Goal: Information Seeking & Learning: Find specific page/section

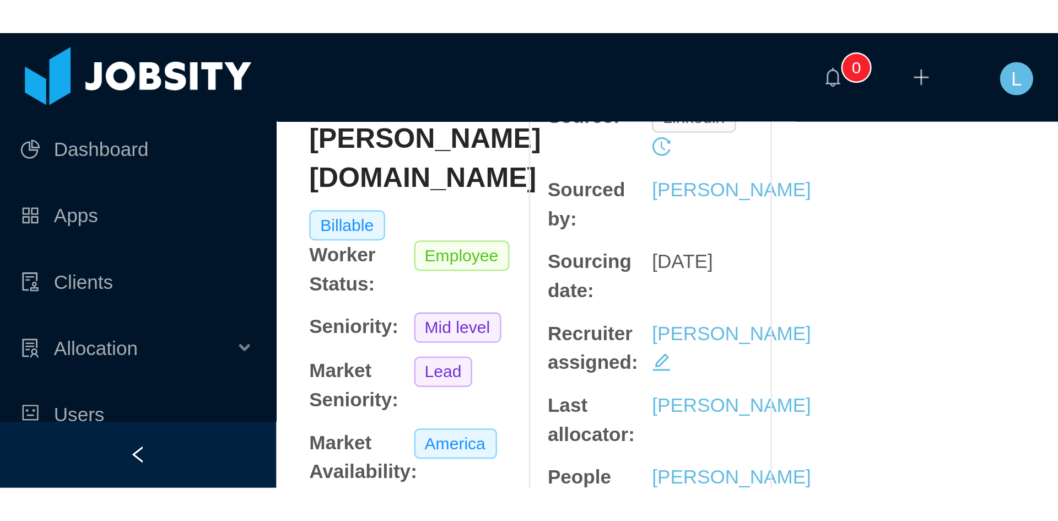
scroll to position [33, 0]
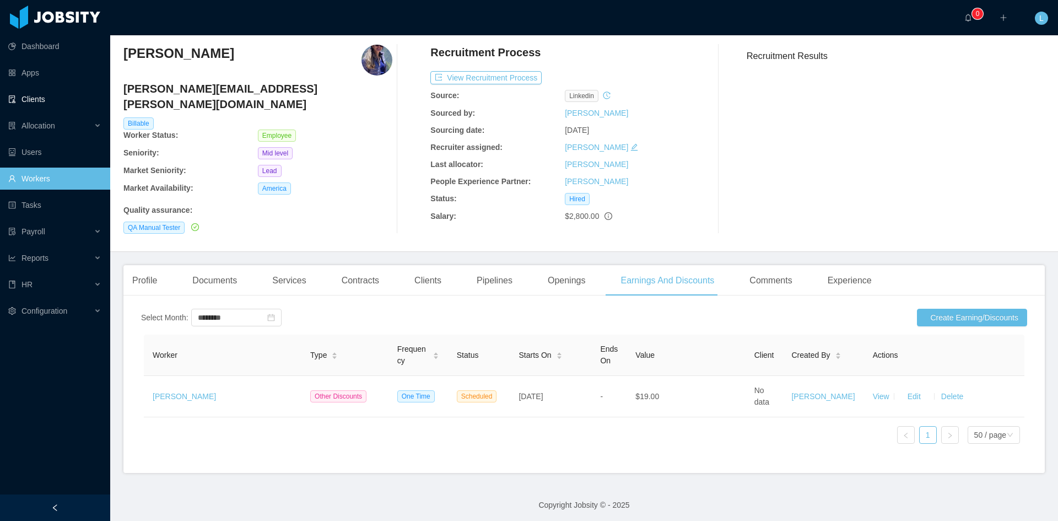
click at [36, 100] on link "Clients" at bounding box center [54, 99] width 93 height 22
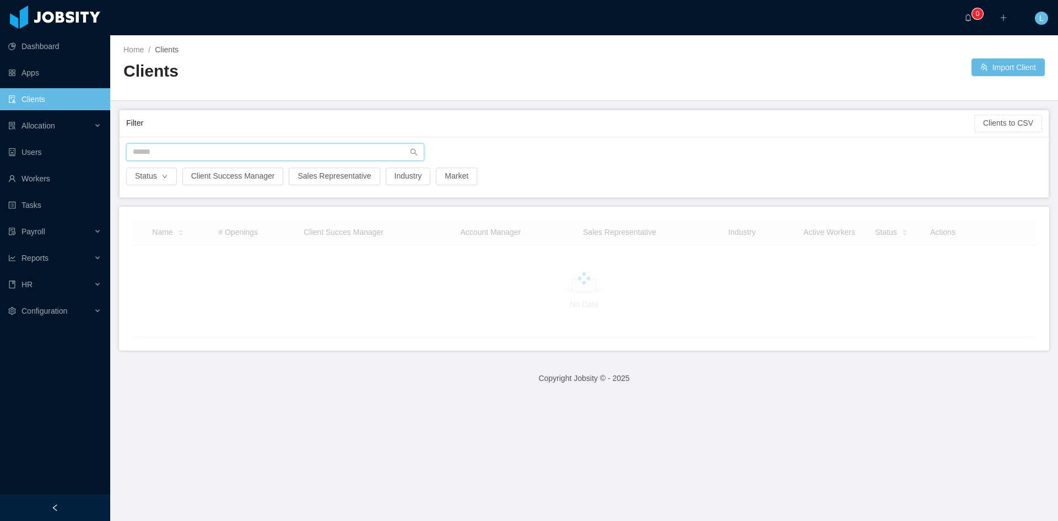
click at [257, 156] on input "text" at bounding box center [275, 152] width 298 height 18
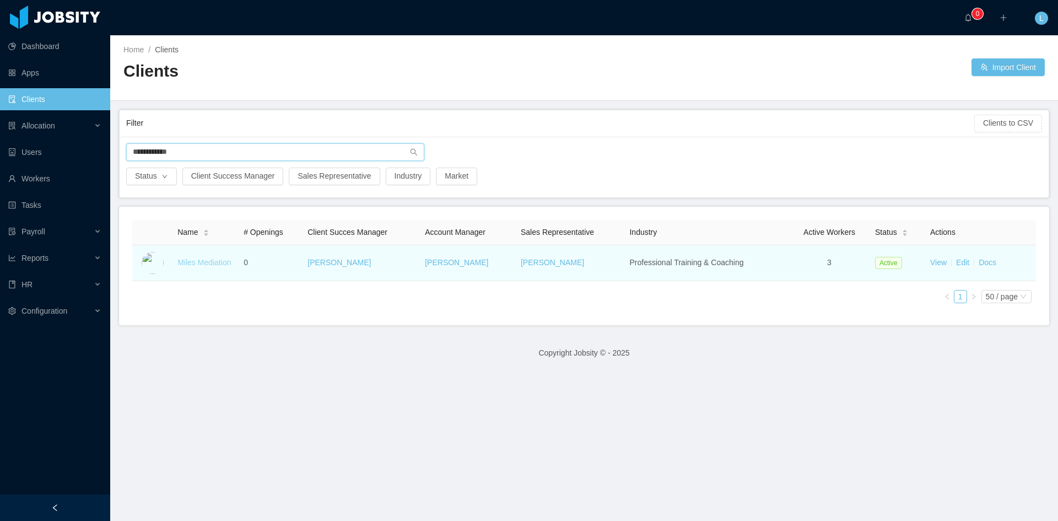
type input "**********"
click at [213, 181] on link "Miles Mediation" at bounding box center [203, 262] width 53 height 9
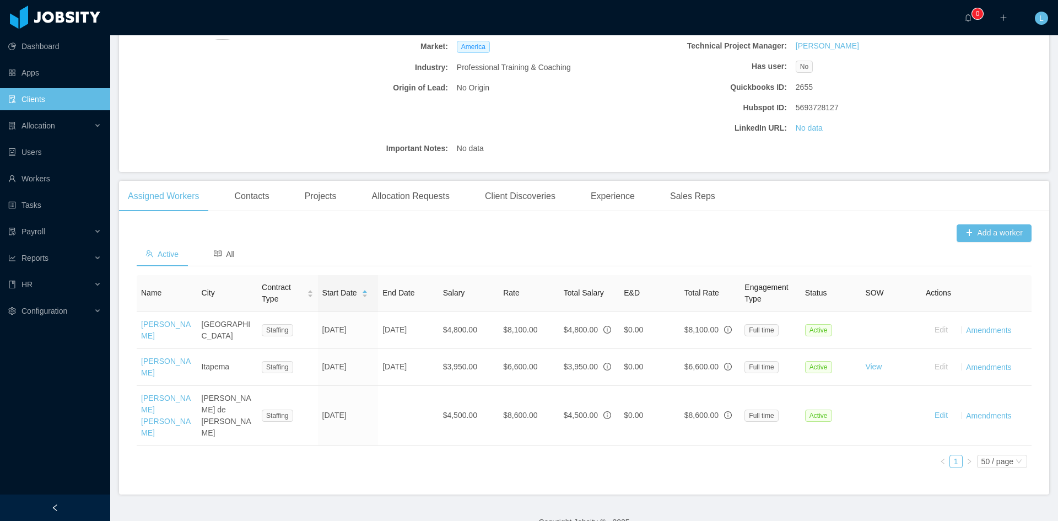
scroll to position [201, 0]
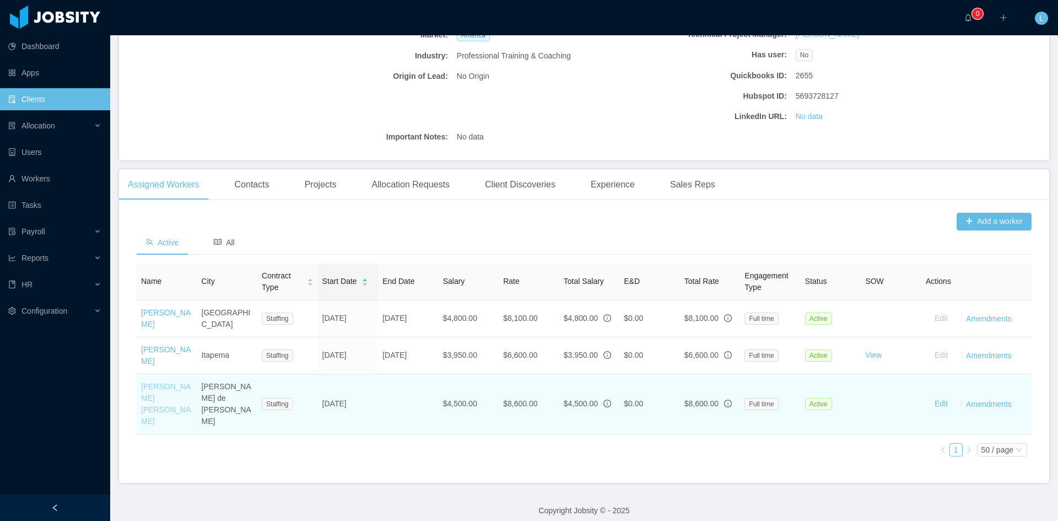
click at [163, 181] on link "[PERSON_NAME] [PERSON_NAME]" at bounding box center [166, 404] width 50 height 44
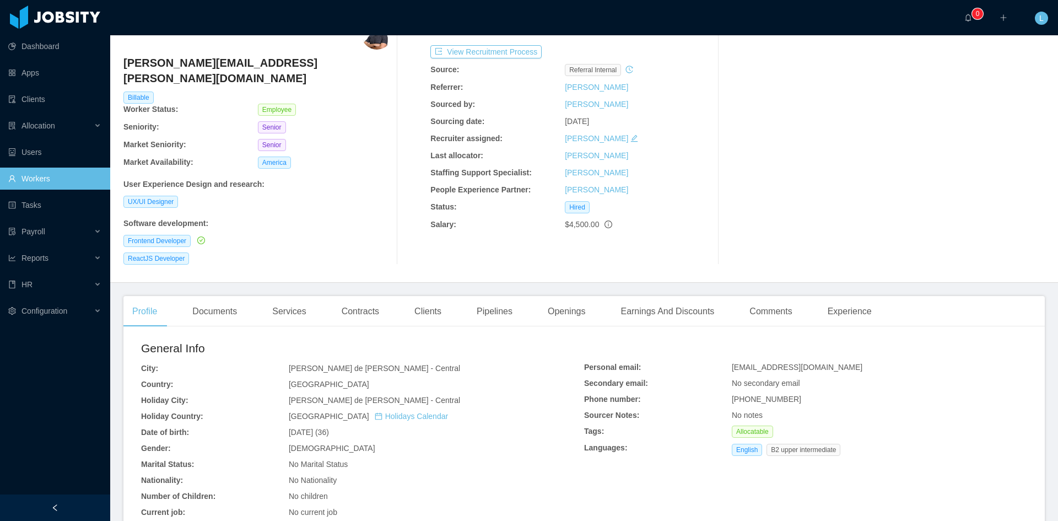
scroll to position [57, 0]
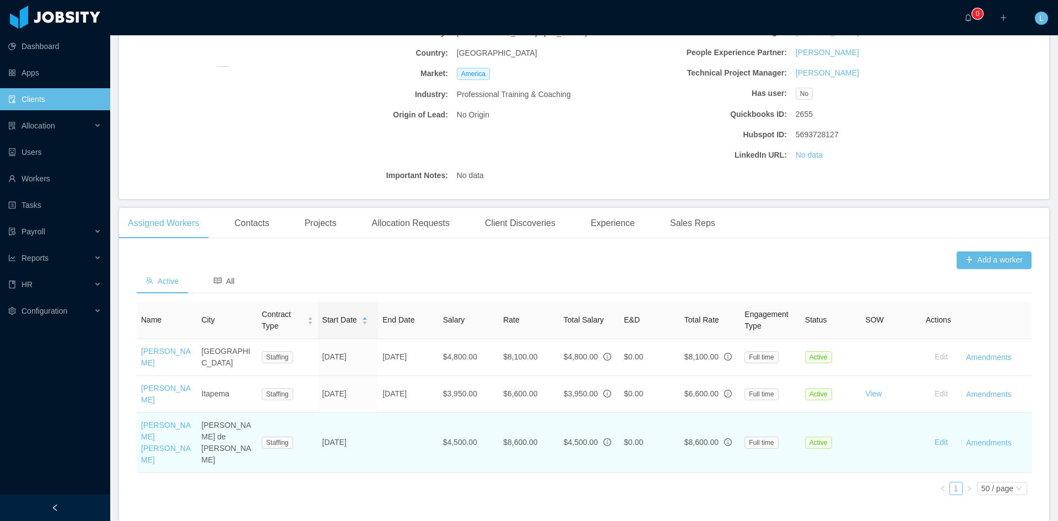
scroll to position [165, 0]
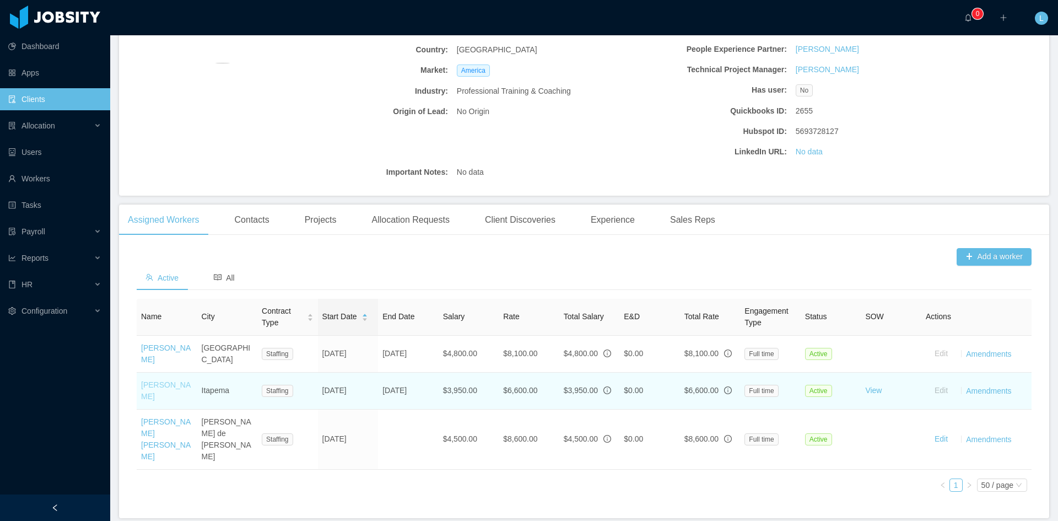
click at [149, 181] on link "[PERSON_NAME]" at bounding box center [166, 390] width 50 height 20
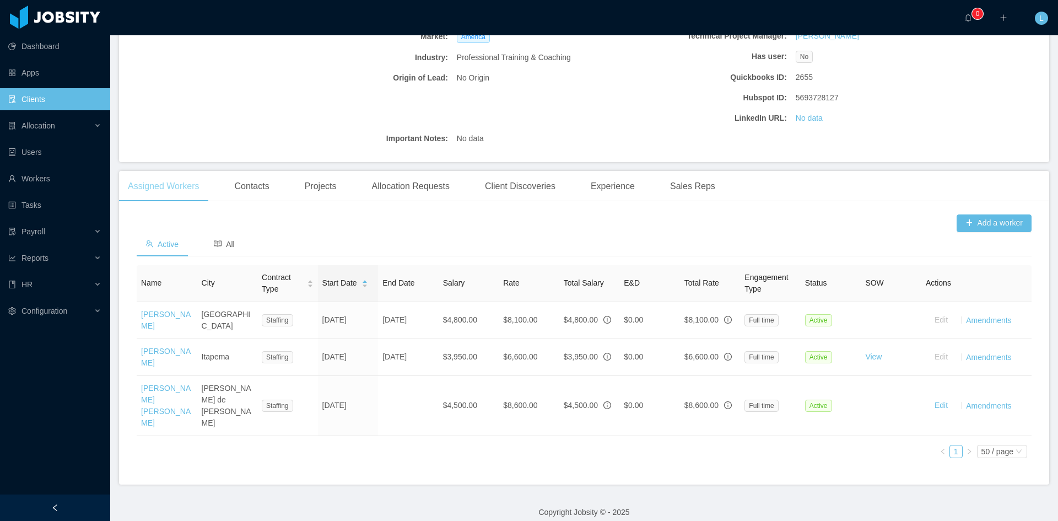
scroll to position [201, 0]
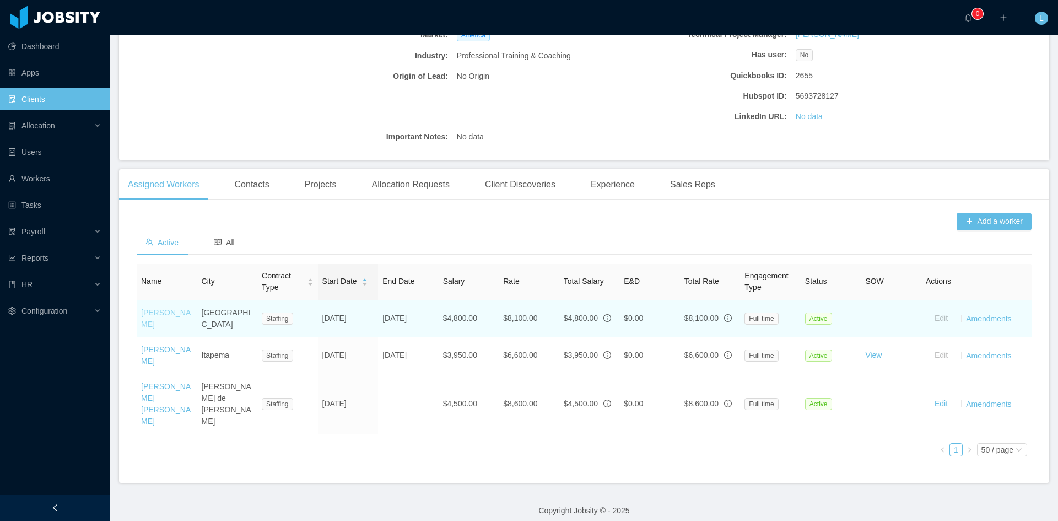
click at [159, 181] on link "[PERSON_NAME]" at bounding box center [166, 318] width 50 height 20
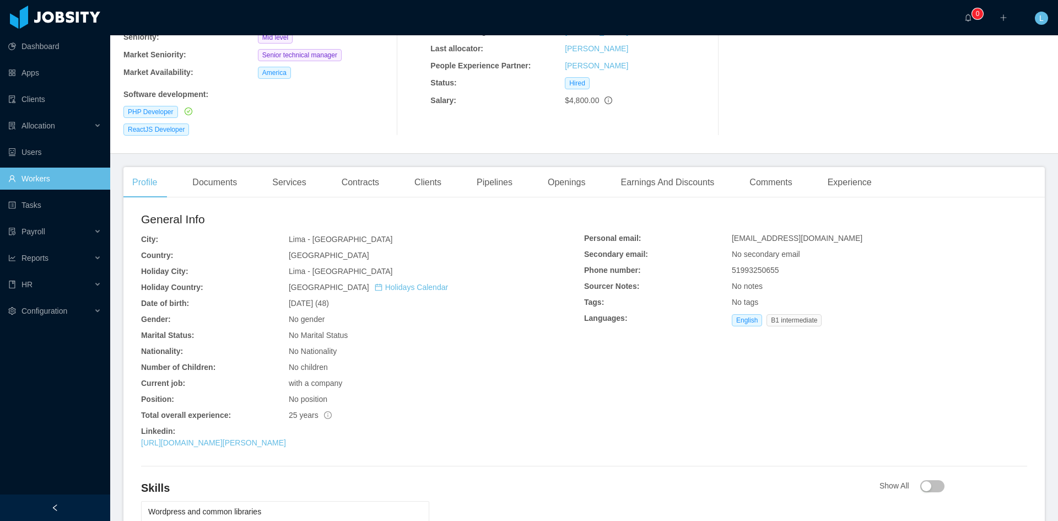
scroll to position [133, 0]
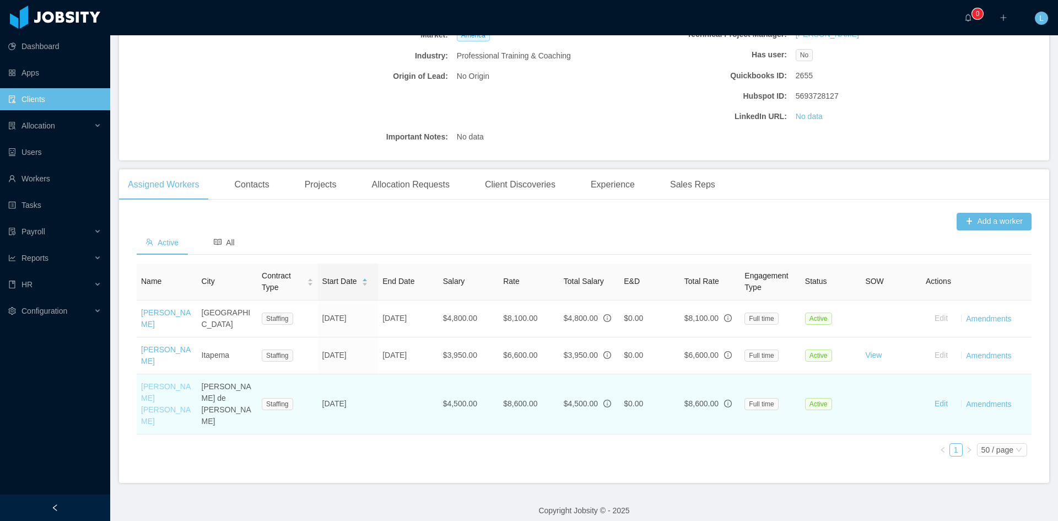
click at [152, 181] on link "[PERSON_NAME] [PERSON_NAME]" at bounding box center [166, 404] width 50 height 44
